Goal: Task Accomplishment & Management: Manage account settings

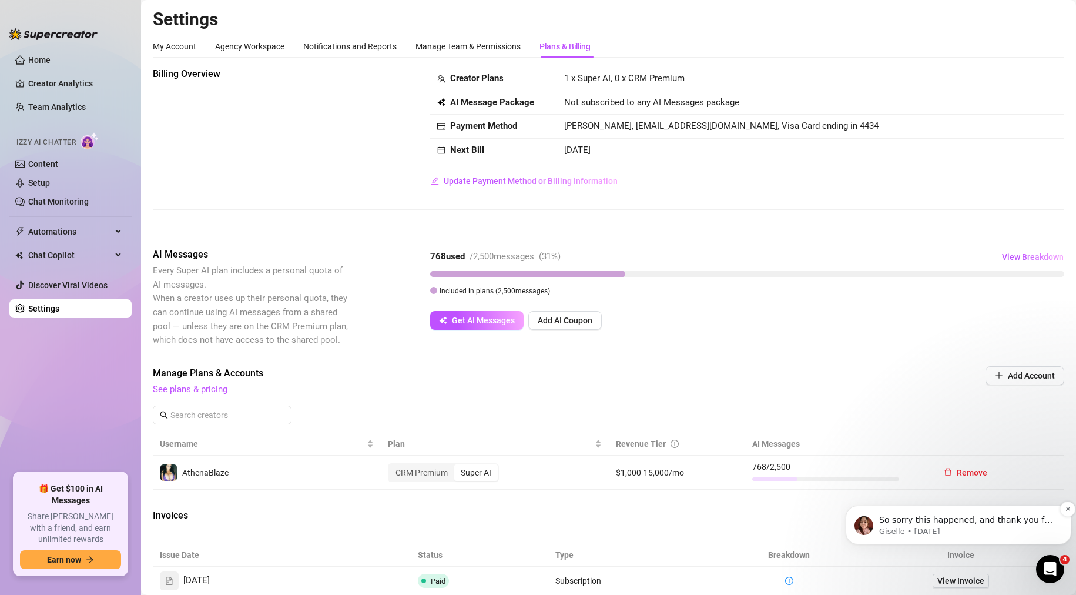
click at [978, 530] on p "Giselle • [DATE]" at bounding box center [968, 531] width 178 height 11
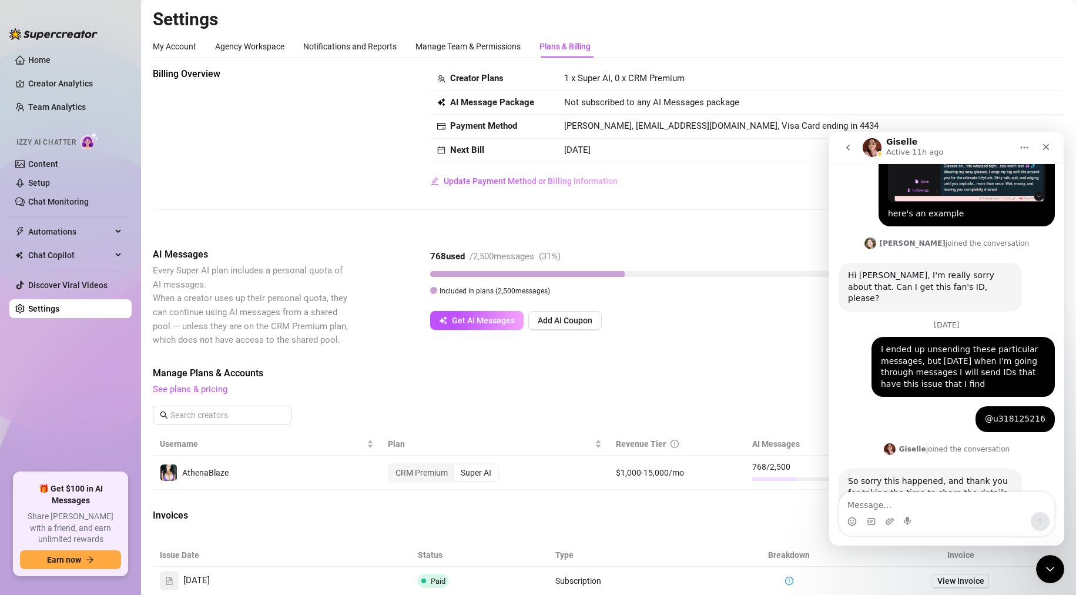
scroll to position [877, 0]
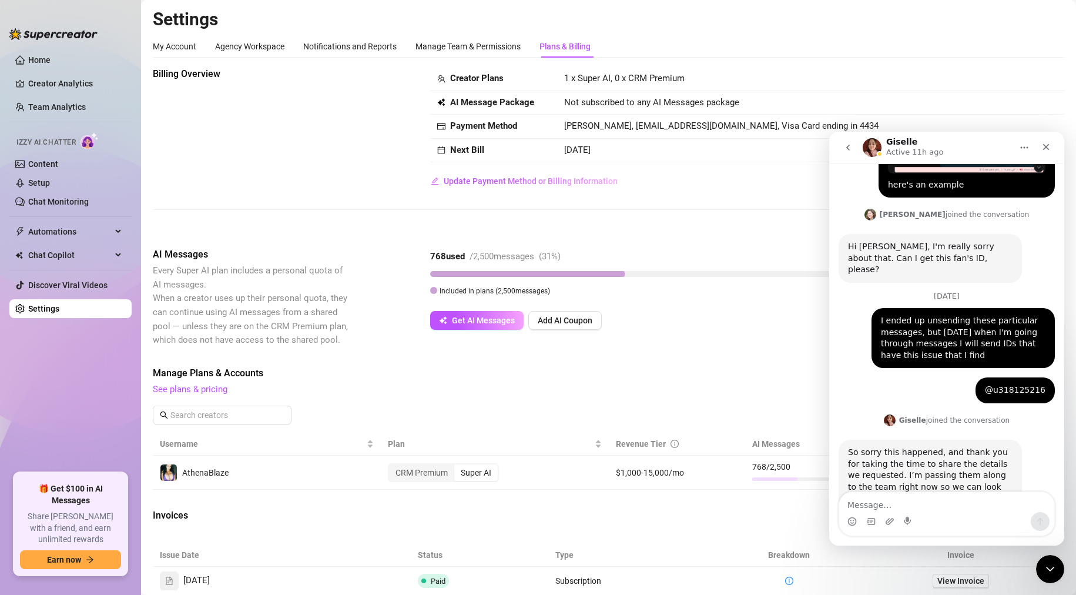
click at [938, 505] on textarea "Message…" at bounding box center [947, 502] width 215 height 20
drag, startPoint x: 1049, startPoint y: 557, endPoint x: 2025, endPoint y: 1099, distance: 1116.6
click at [1049, 555] on div "Close Intercom Messenger" at bounding box center [1049, 567] width 28 height 28
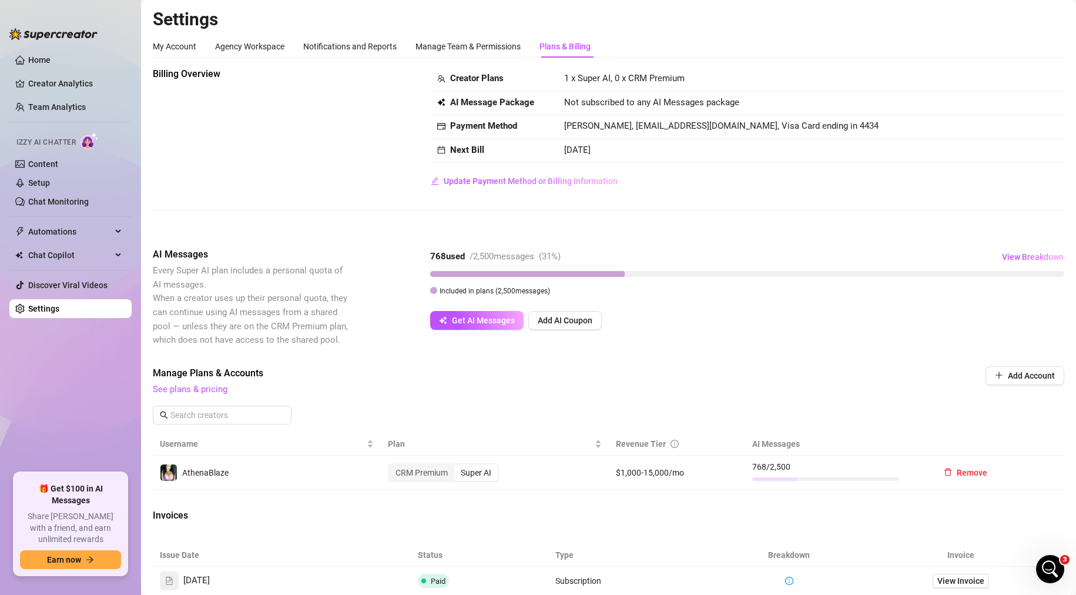
click at [313, 158] on div "Billing Overview Creator Plans 1 x Super AI, 0 x CRM Premium AI Message Package…" at bounding box center [609, 128] width 912 height 123
click at [400, 329] on div "AI Messages Every Super AI plan includes a personal quota of AI messages. When …" at bounding box center [609, 297] width 912 height 99
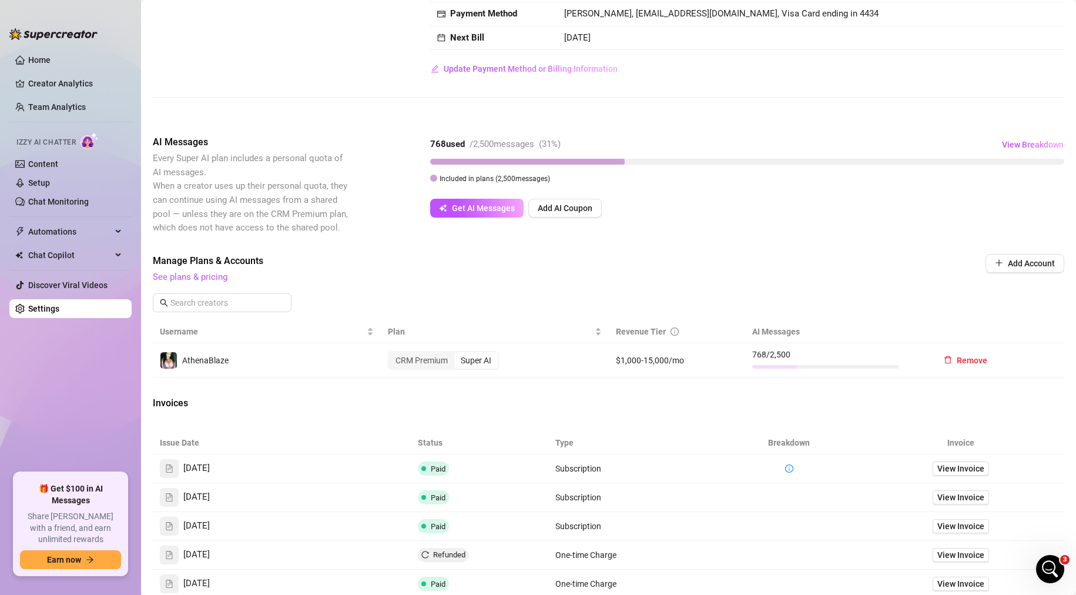
scroll to position [259, 0]
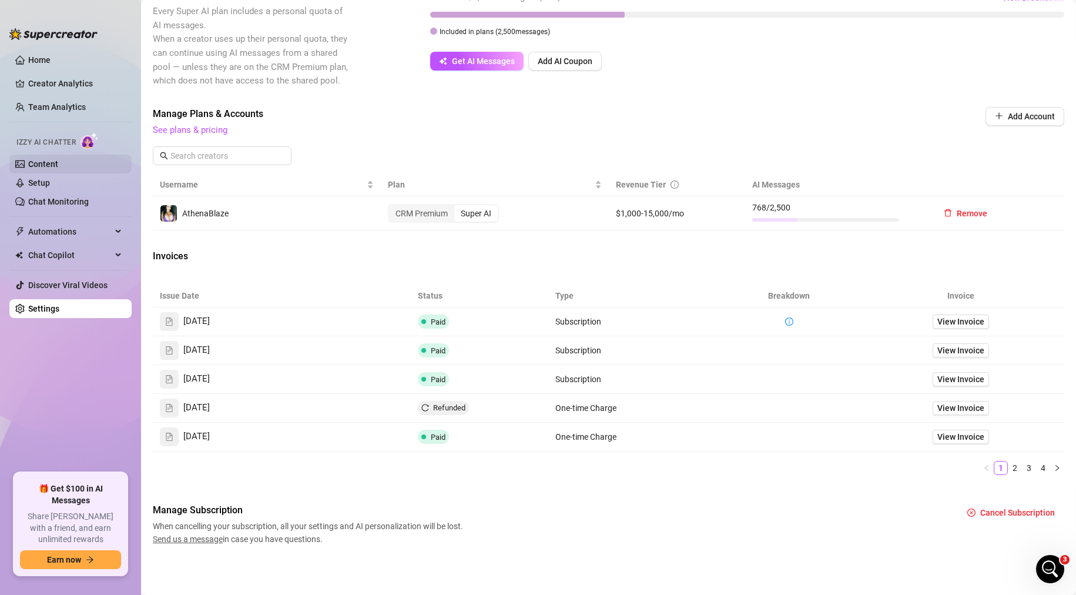
click at [55, 165] on link "Content" at bounding box center [43, 163] width 30 height 9
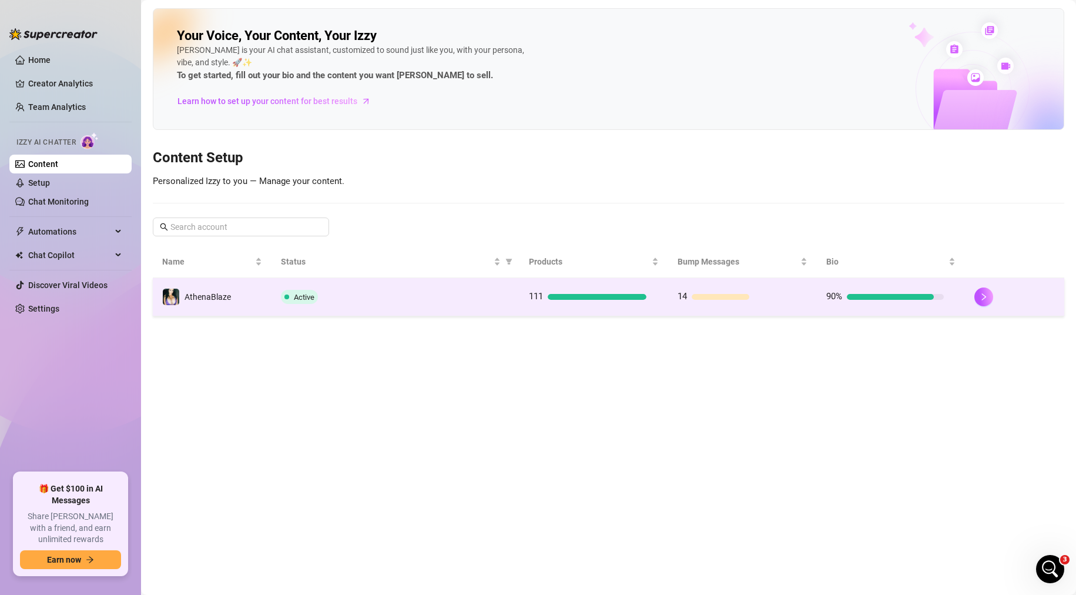
click at [426, 296] on div "Active" at bounding box center [395, 297] width 229 height 14
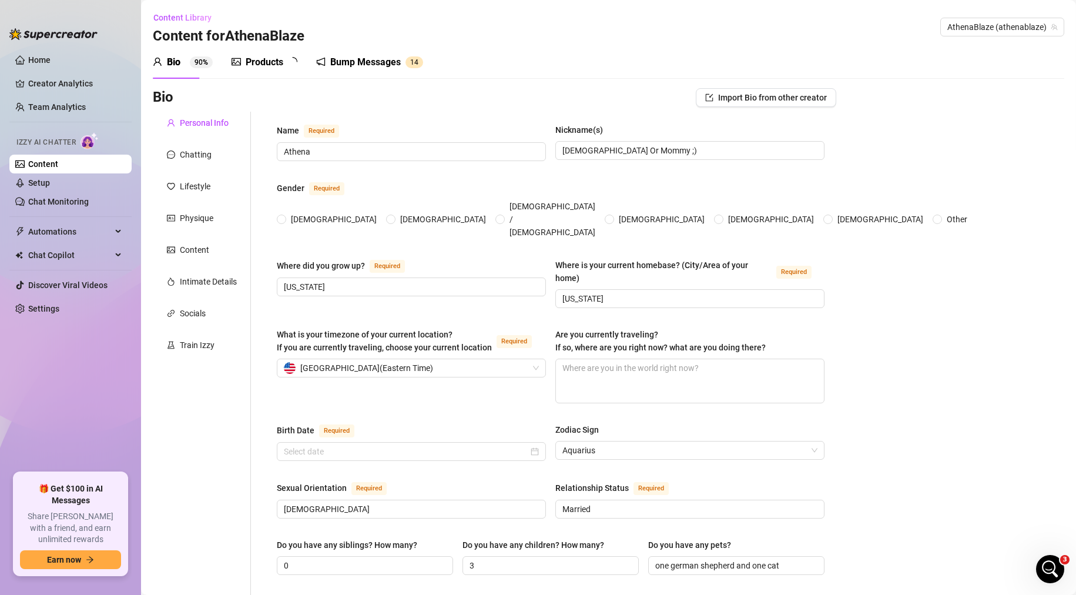
radio input "true"
type input "[DATE]"
click at [370, 65] on div "Bump Messages" at bounding box center [378, 62] width 71 height 14
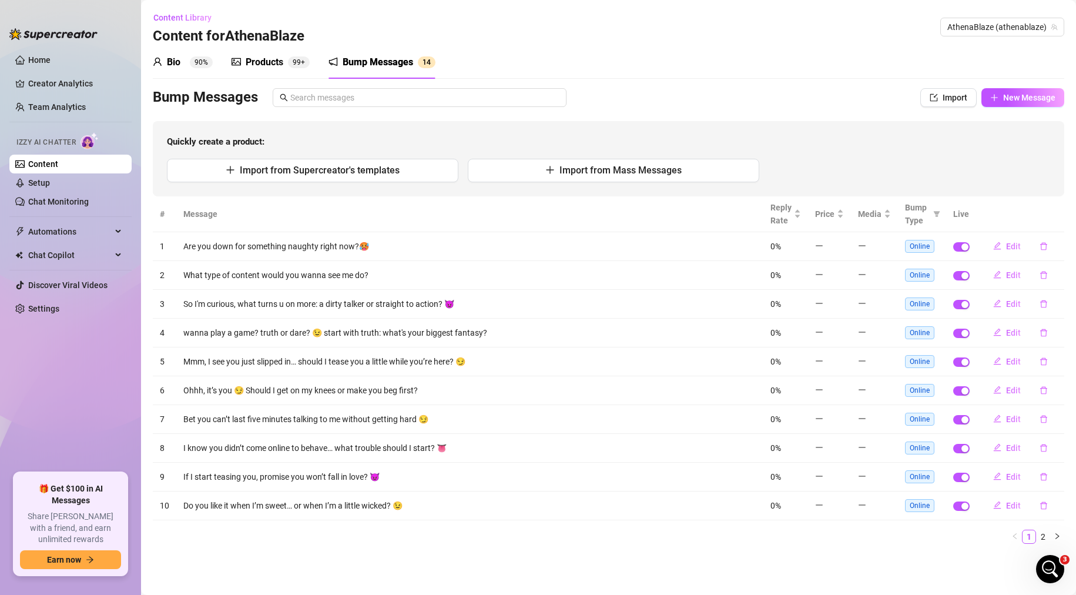
click at [197, 62] on sup "90%" at bounding box center [201, 62] width 23 height 12
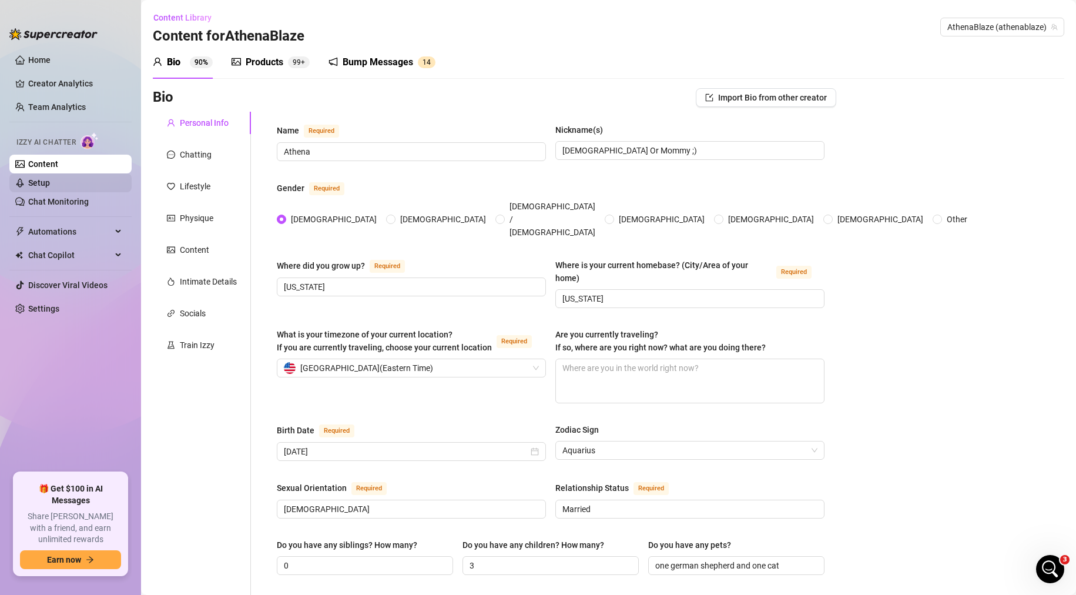
click at [50, 188] on link "Setup" at bounding box center [39, 182] width 22 height 9
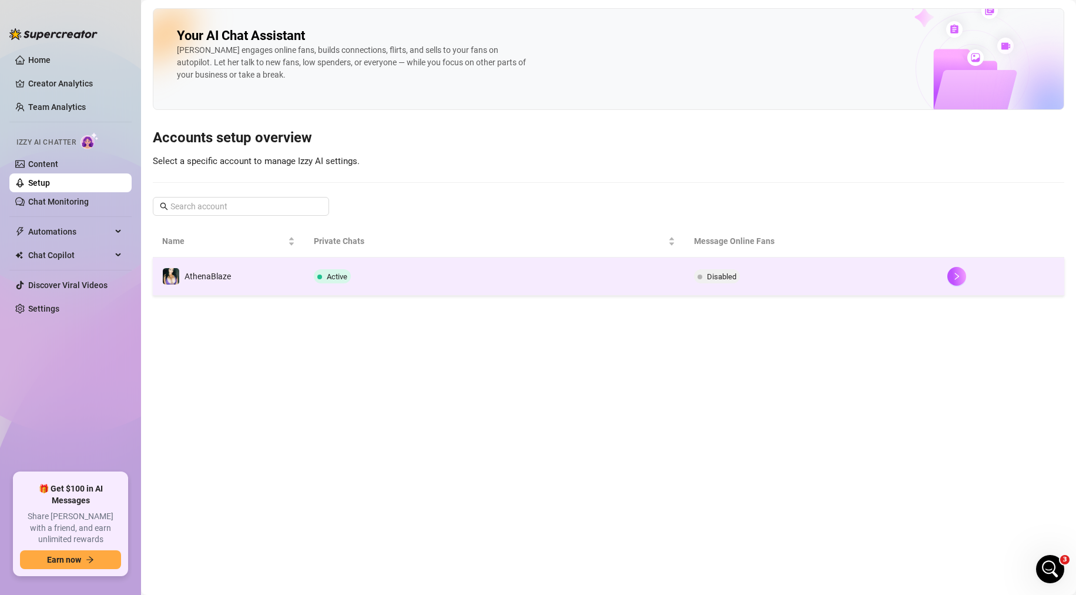
click at [556, 268] on td "Active" at bounding box center [495, 276] width 380 height 38
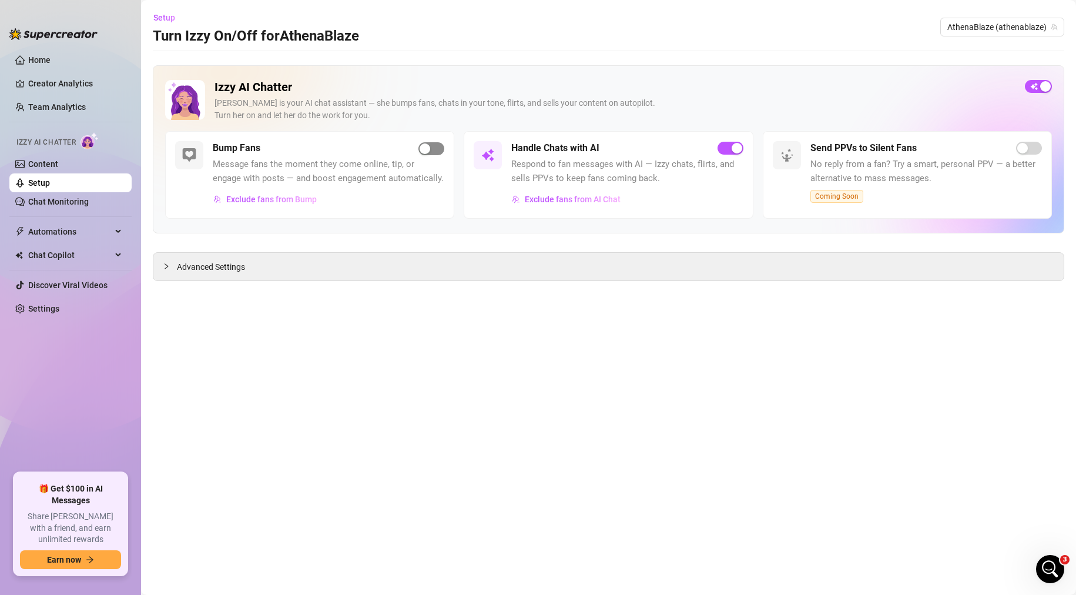
click at [437, 150] on span "button" at bounding box center [432, 148] width 26 height 13
click at [45, 163] on link "Content" at bounding box center [43, 163] width 30 height 9
